Goal: Transaction & Acquisition: Purchase product/service

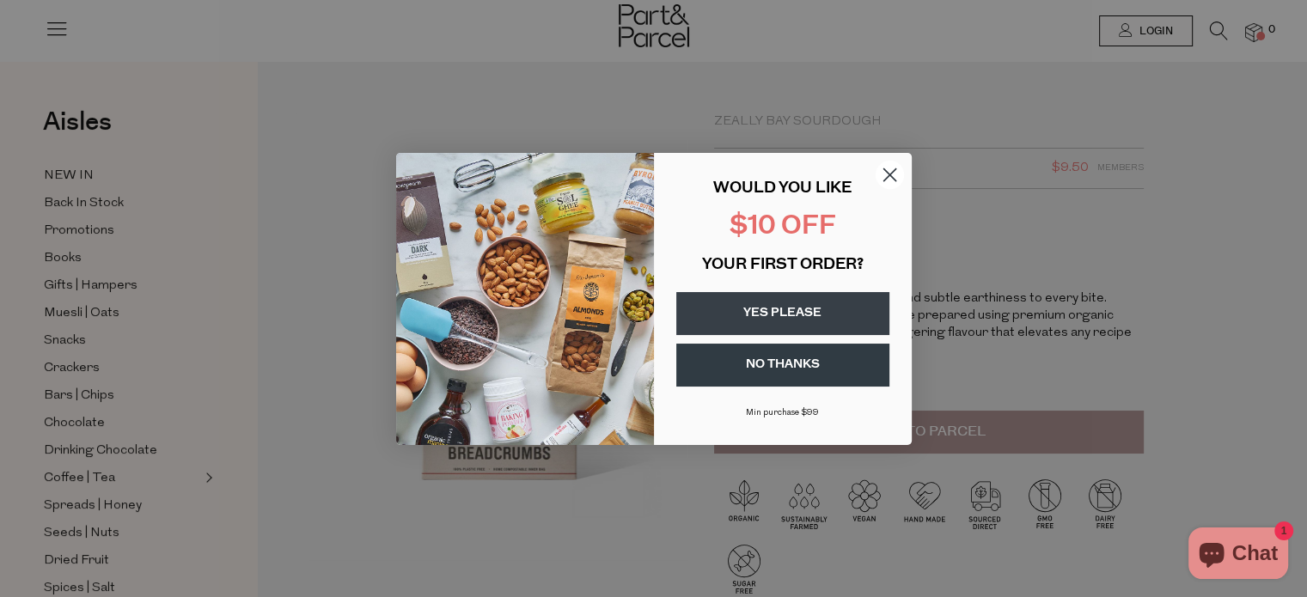
click at [888, 168] on circle "Close dialog" at bounding box center [889, 174] width 28 height 28
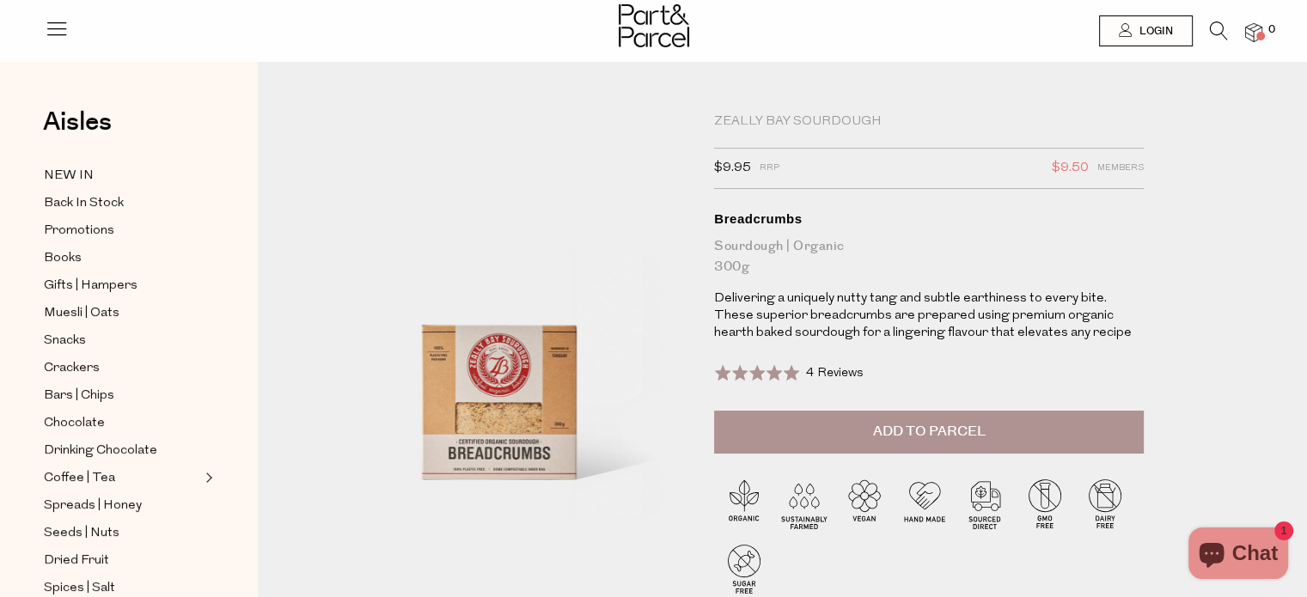
click at [902, 430] on span "Add to Parcel" at bounding box center [929, 432] width 113 height 20
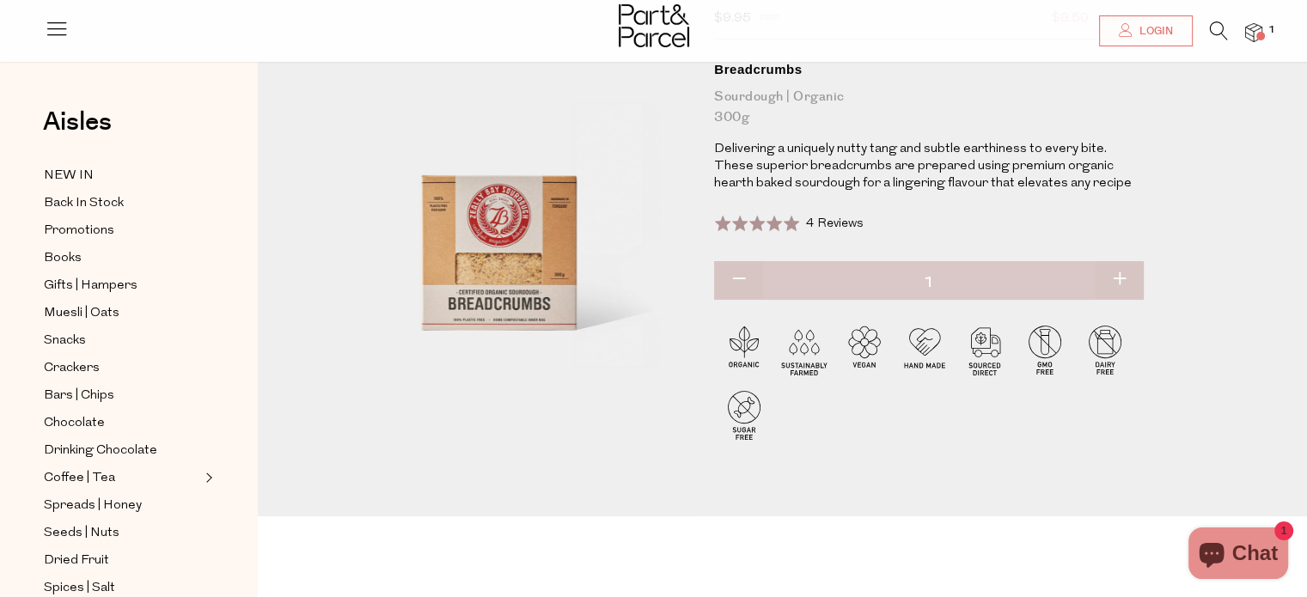
scroll to position [172, 0]
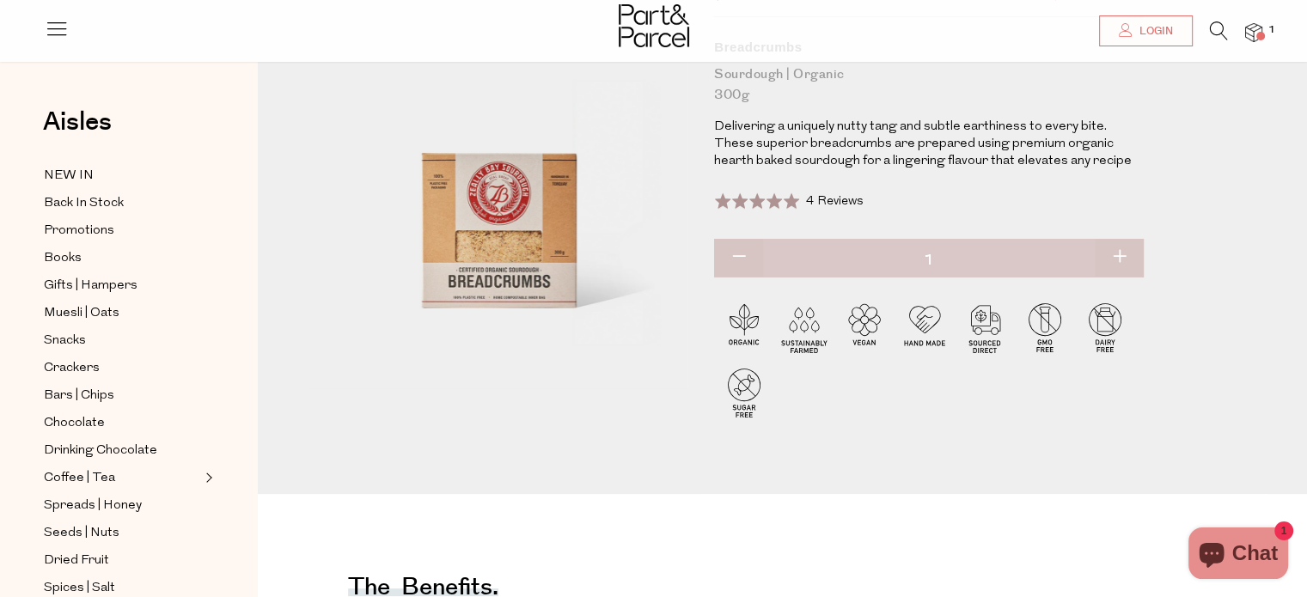
click at [1124, 261] on button "button" at bounding box center [1119, 258] width 49 height 38
type input "2"
click at [749, 255] on button "button" at bounding box center [738, 258] width 49 height 38
type input "1"
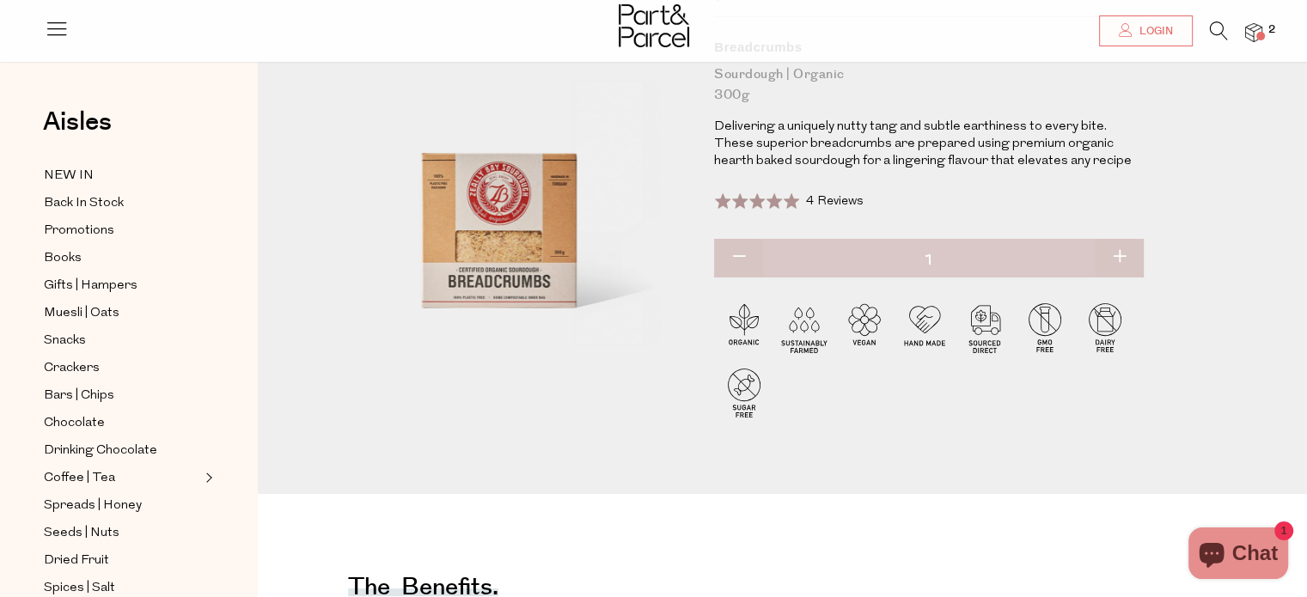
type input "1"
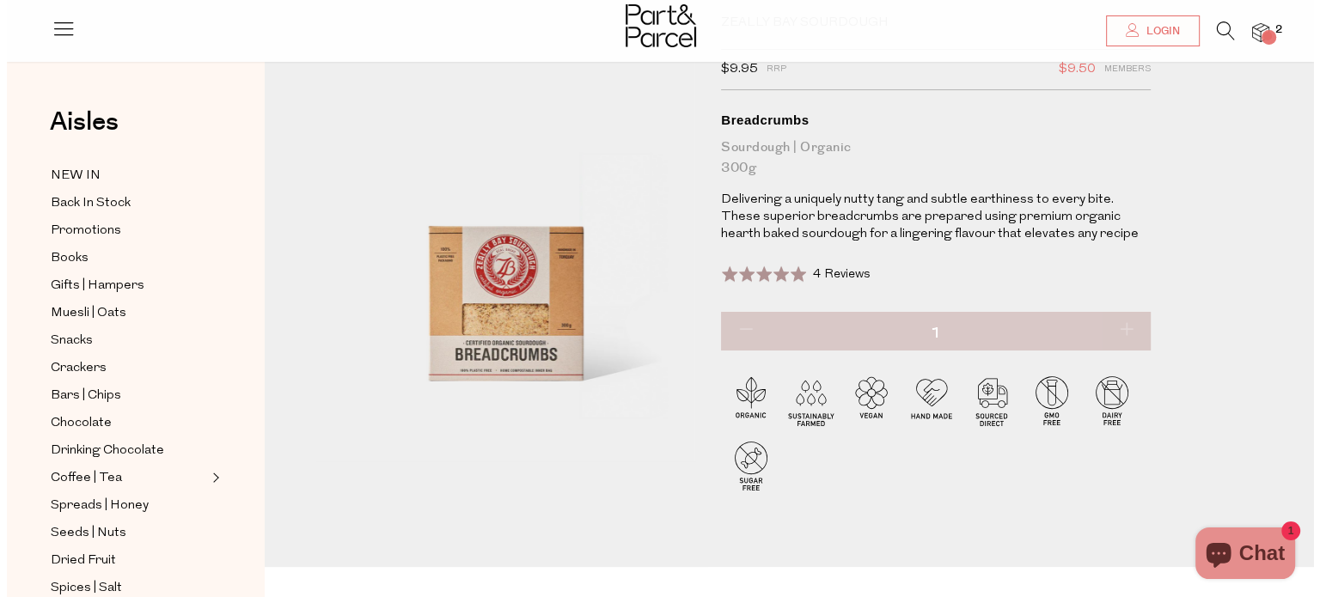
scroll to position [0, 0]
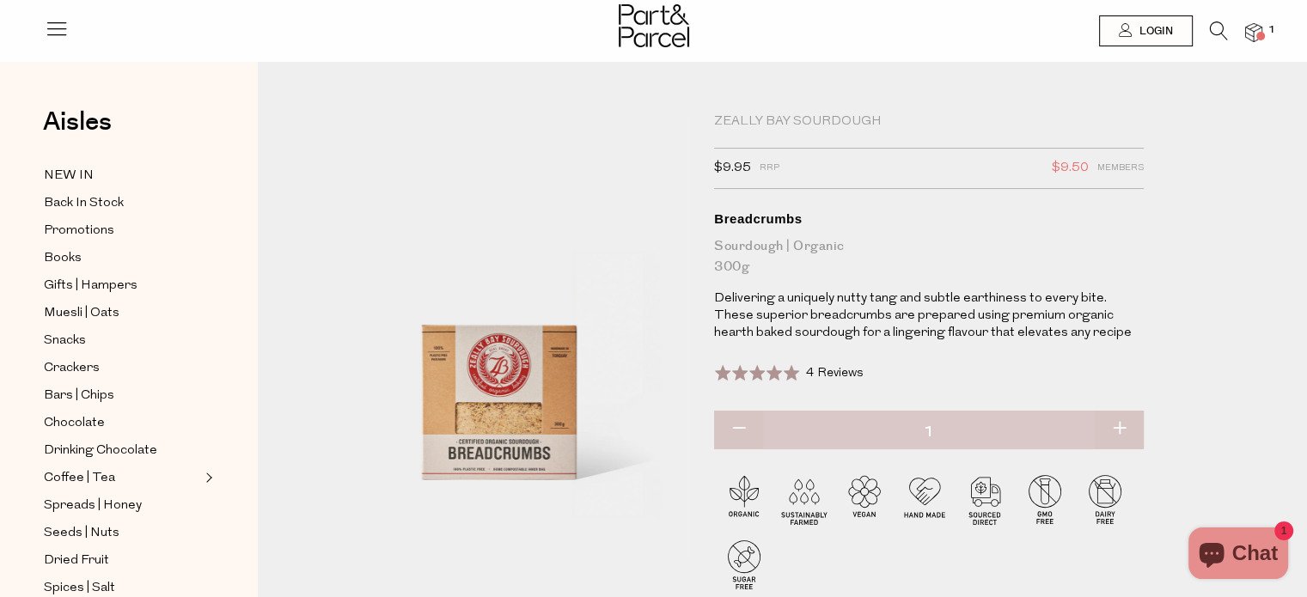
click at [1260, 30] on img at bounding box center [1253, 33] width 17 height 20
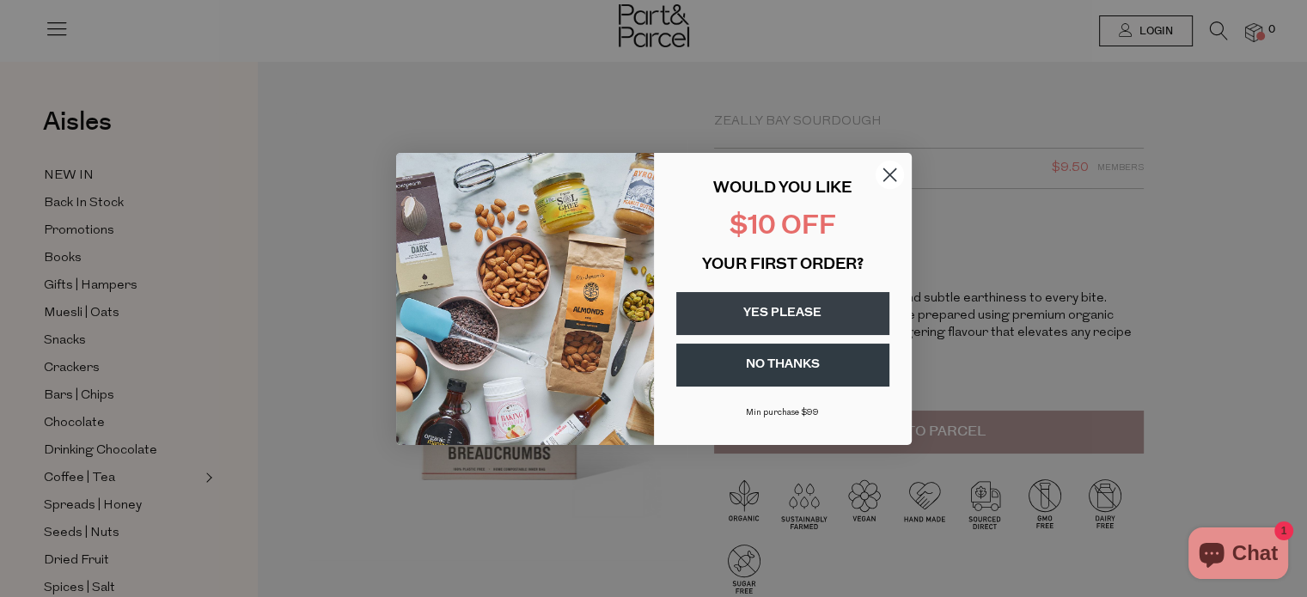
click at [894, 181] on circle "Close dialog" at bounding box center [889, 174] width 28 height 28
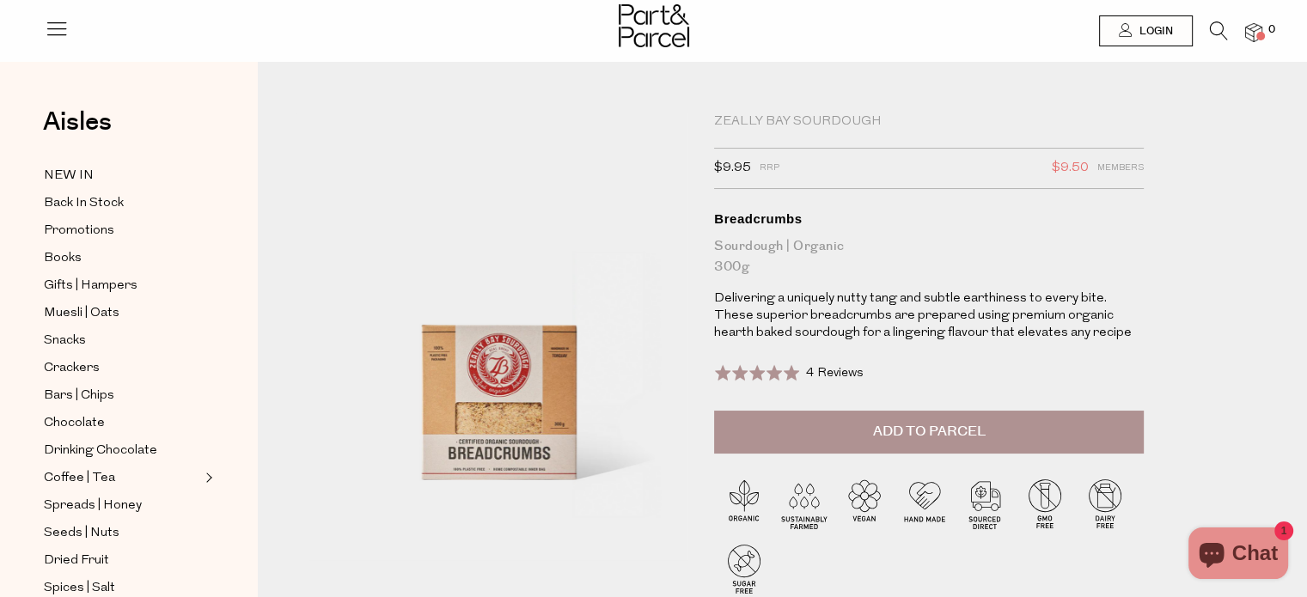
click at [1251, 32] on img at bounding box center [1253, 33] width 17 height 20
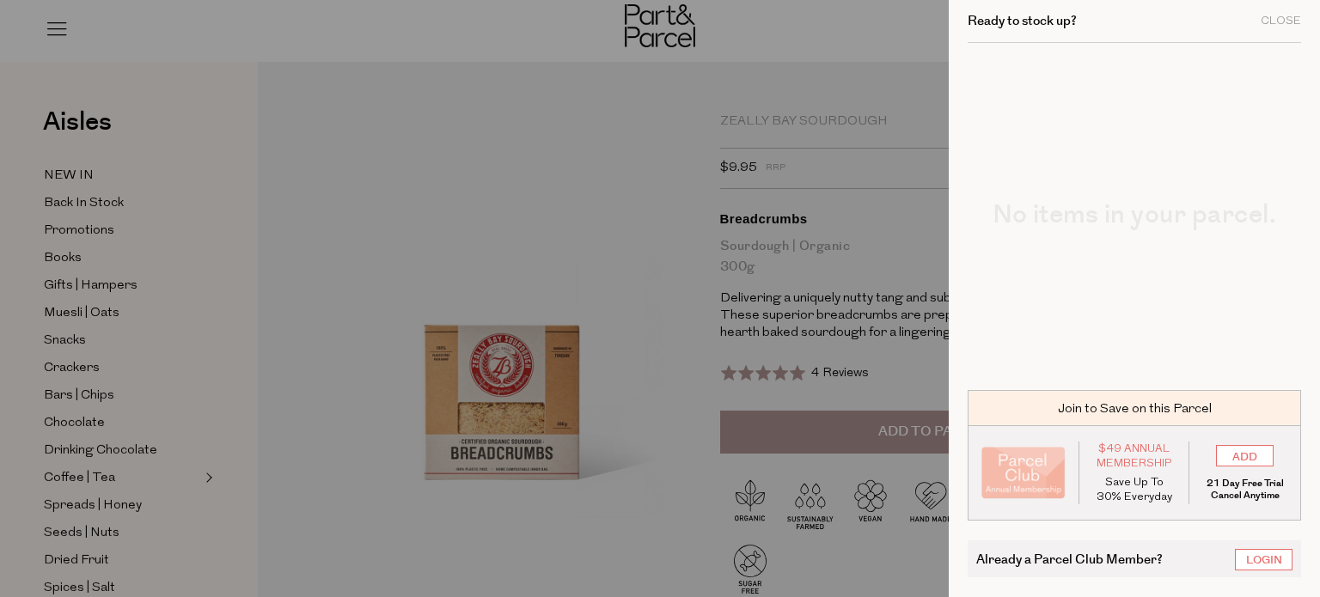
click at [723, 136] on div at bounding box center [660, 298] width 1320 height 597
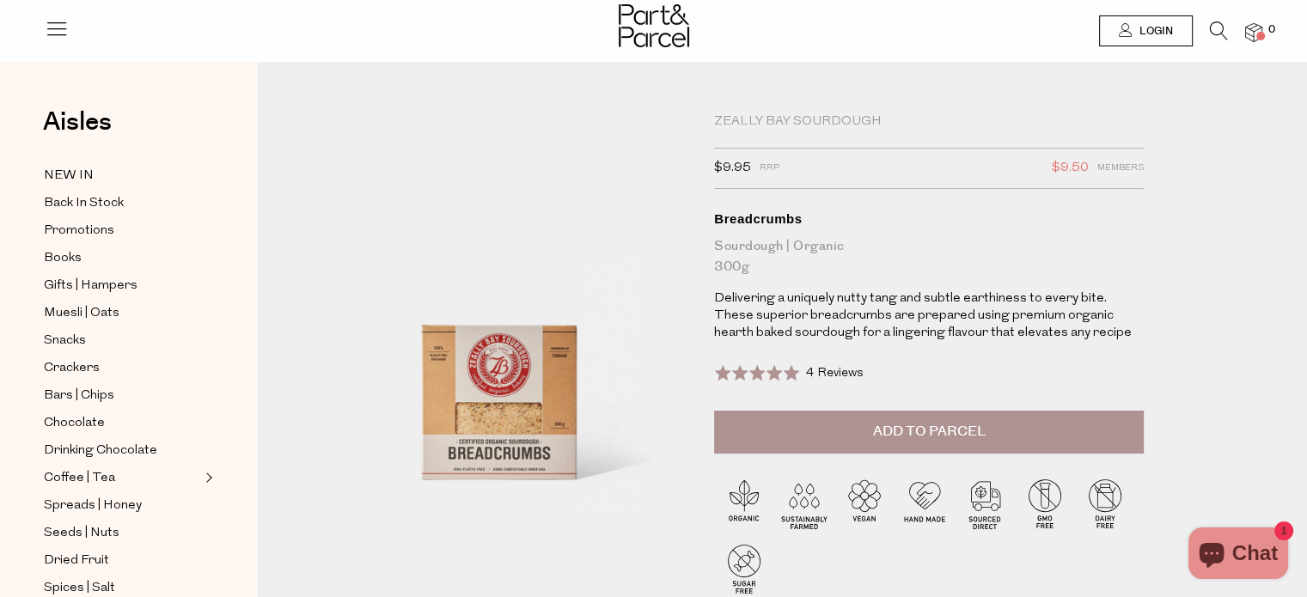
click at [969, 436] on span "Add to Parcel" at bounding box center [929, 432] width 113 height 20
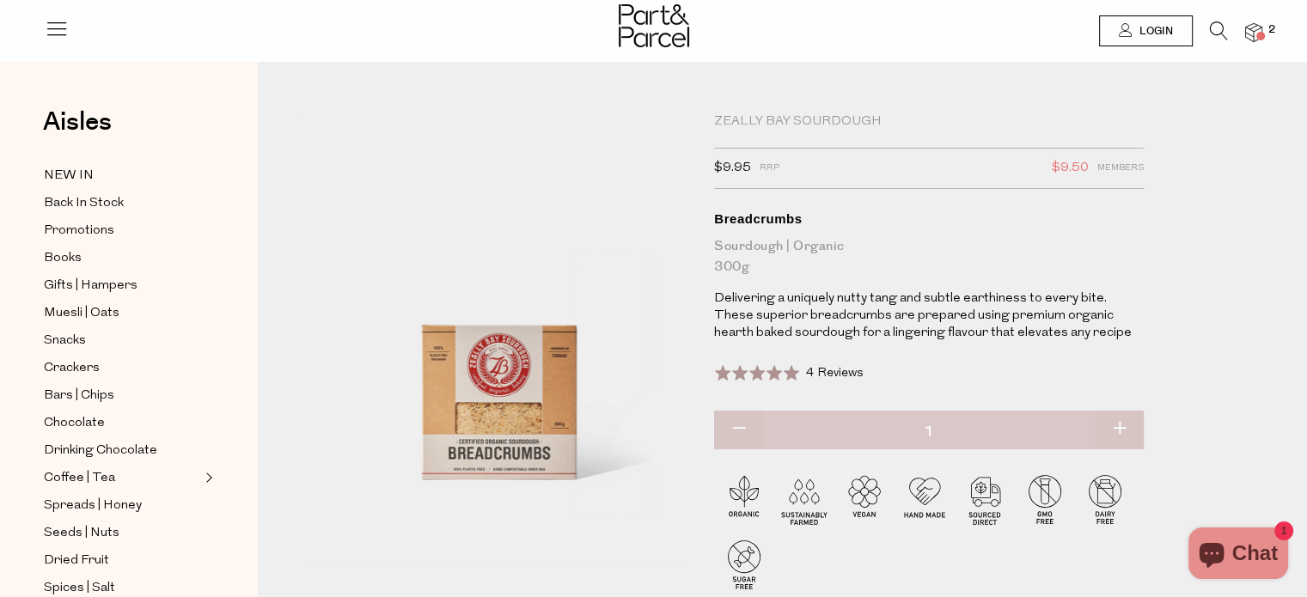
click at [1261, 27] on img at bounding box center [1253, 33] width 17 height 20
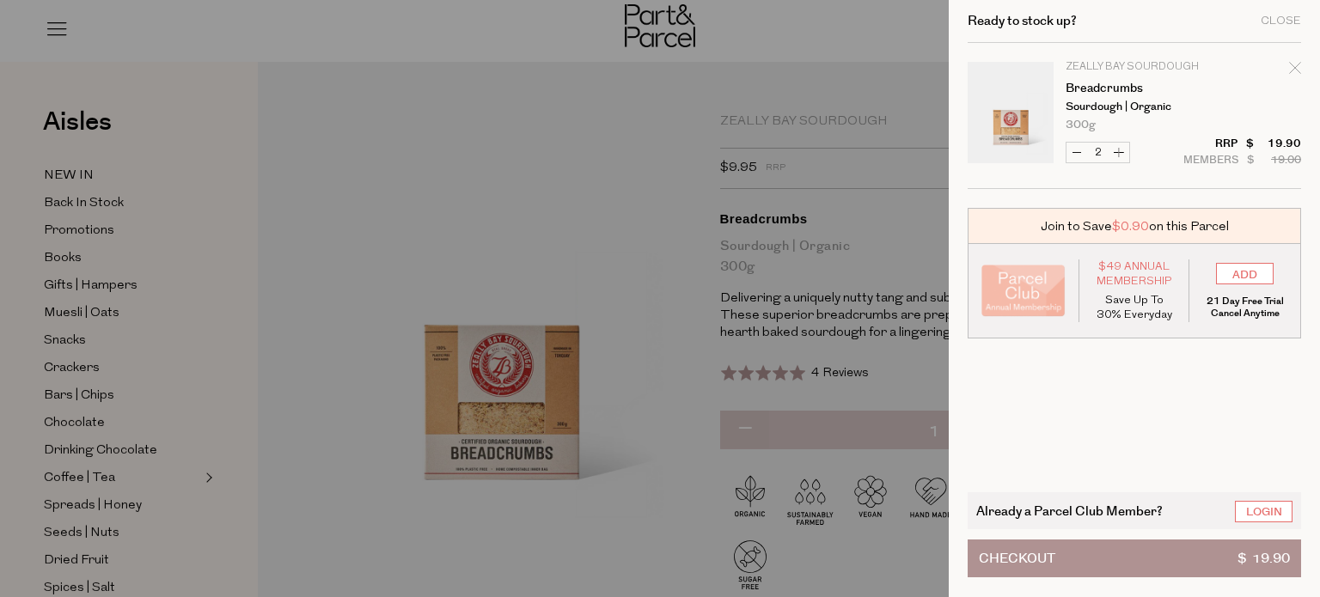
click at [1079, 147] on button "Decrease Breadcrumbs" at bounding box center [1076, 153] width 21 height 20
type input "1"
click at [1048, 566] on span "Checkout" at bounding box center [1017, 558] width 76 height 36
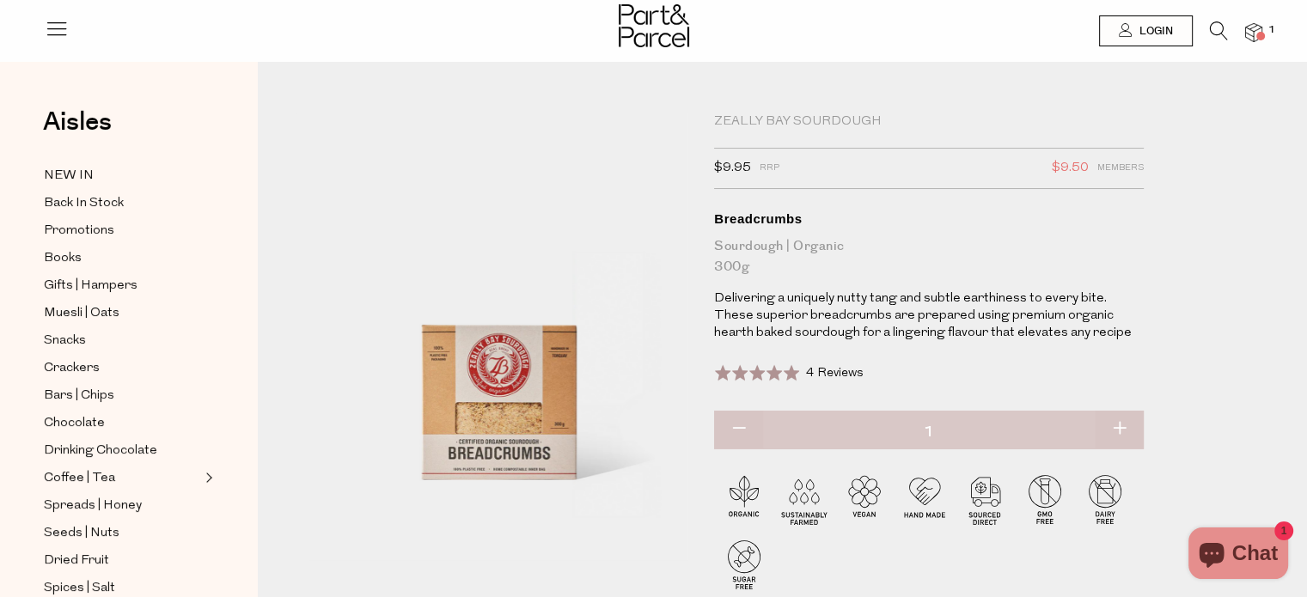
click at [1256, 31] on img at bounding box center [1253, 33] width 17 height 20
click at [1251, 38] on img at bounding box center [1253, 33] width 17 height 20
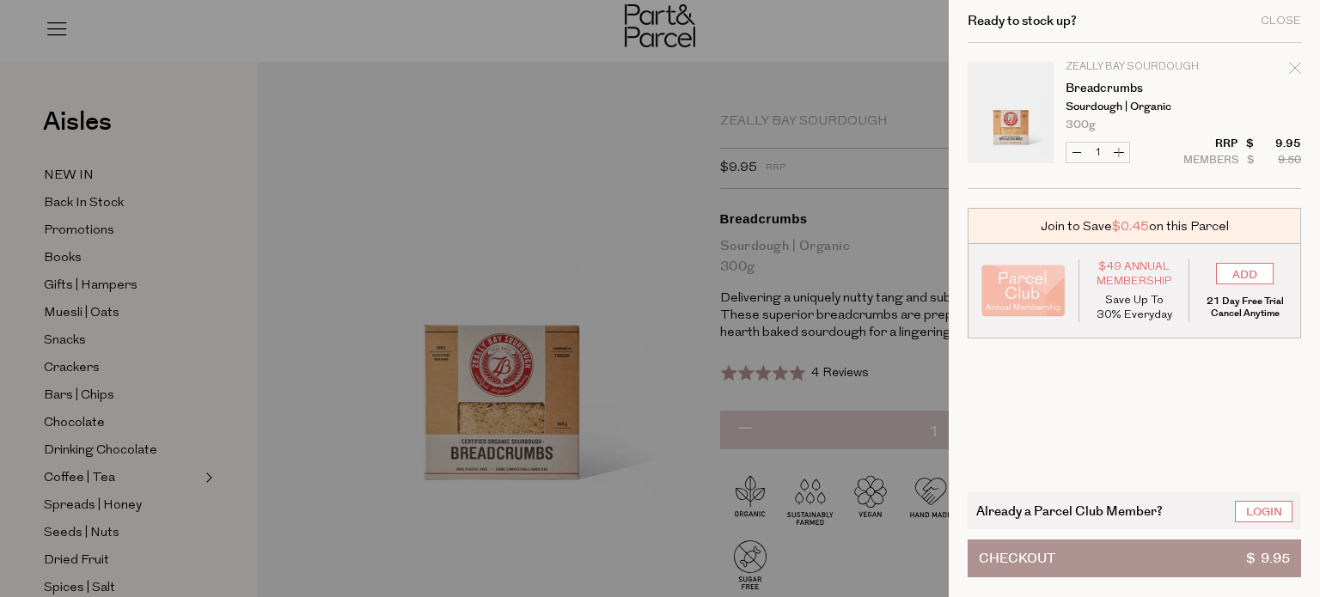
click at [1151, 551] on button "Checkout $ 9.95" at bounding box center [1133, 559] width 333 height 38
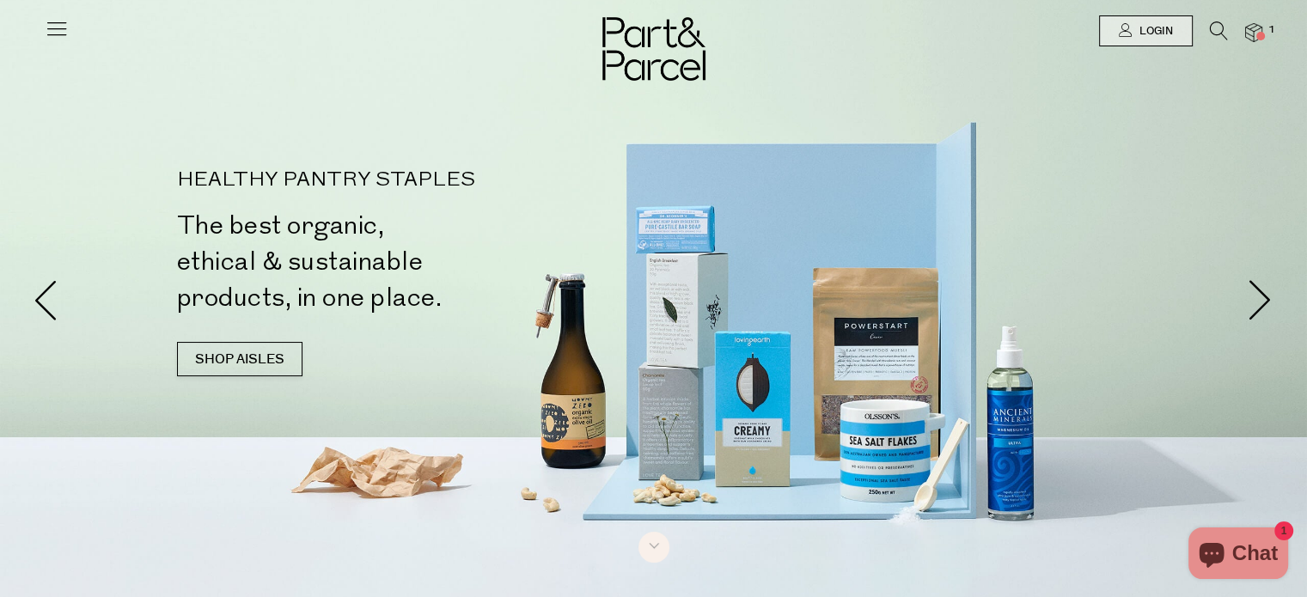
click at [1125, 148] on div at bounding box center [653, 298] width 1307 height 597
click at [1215, 30] on icon at bounding box center [1219, 30] width 18 height 19
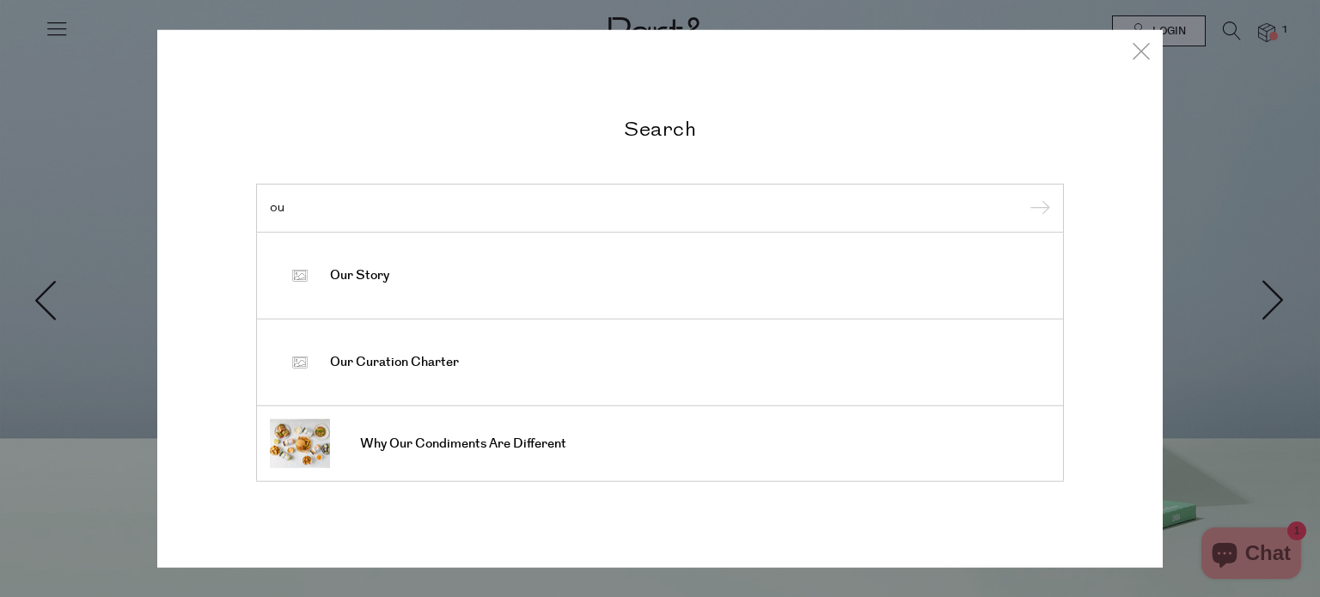
type input "o"
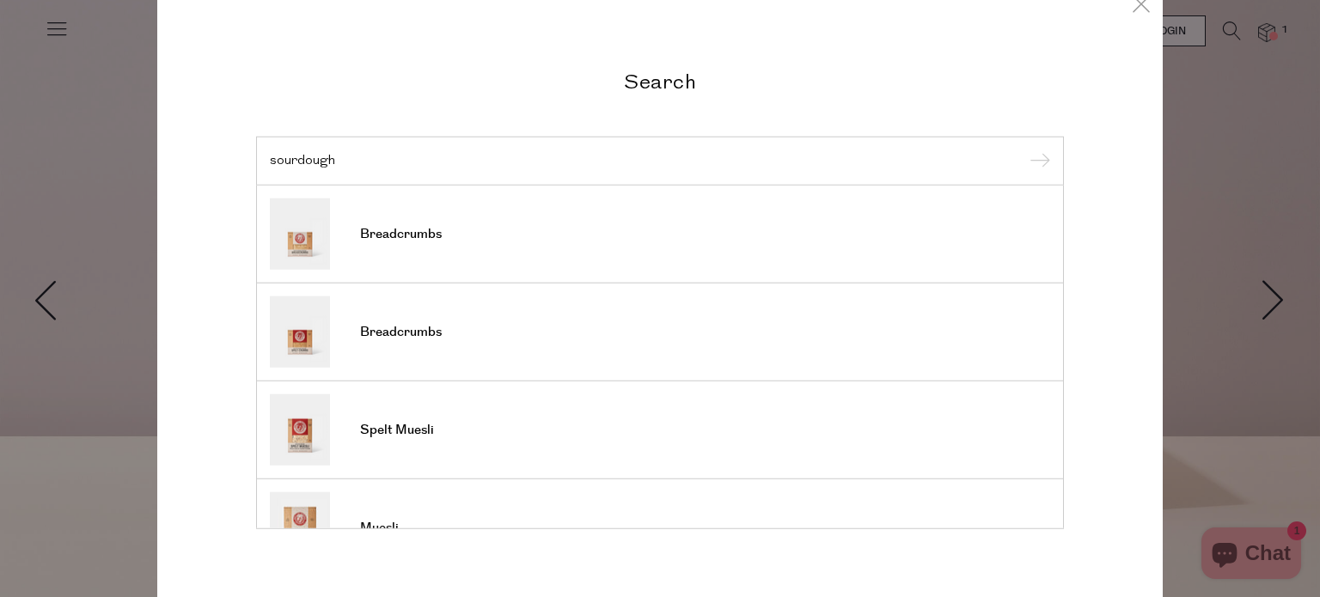
type input "sourdough"
click at [1024, 149] on input "submit" at bounding box center [1037, 162] width 26 height 26
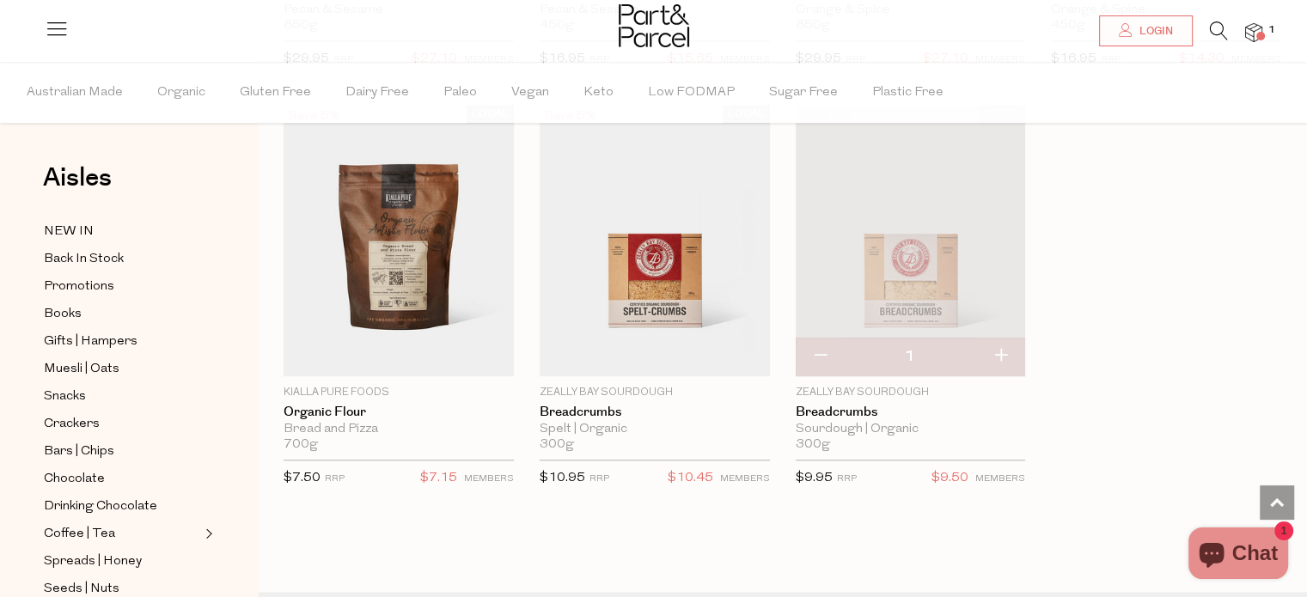
scroll to position [1804, 0]
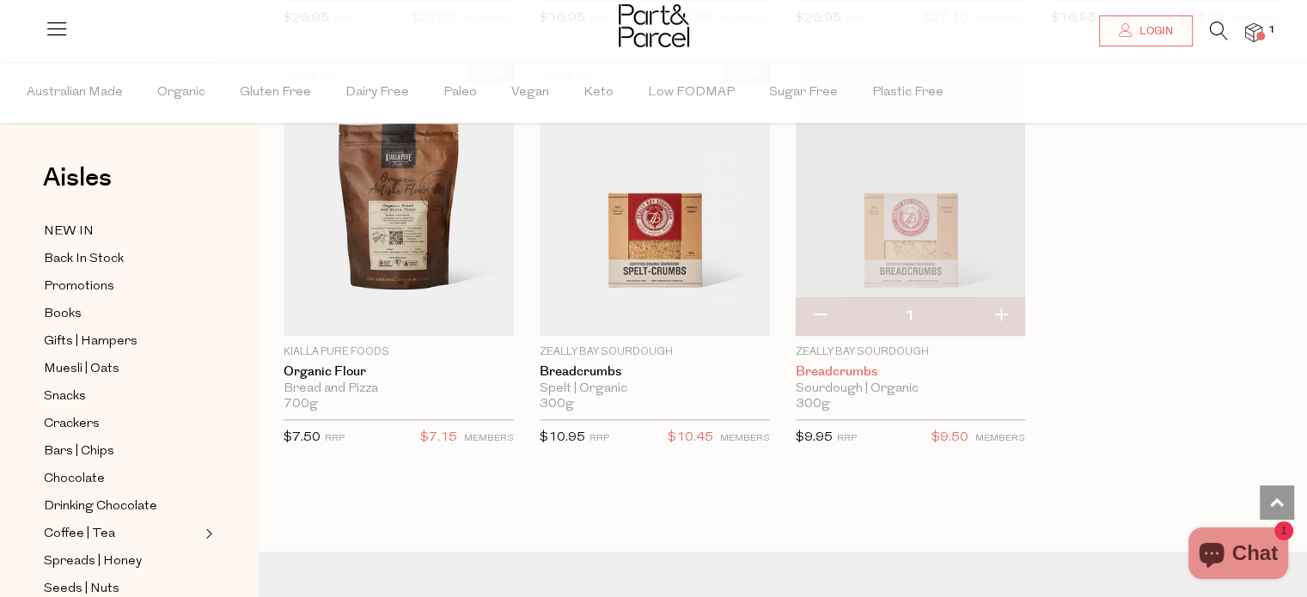
click at [842, 367] on link "Breadcrumbs" at bounding box center [911, 371] width 230 height 15
